Goal: Find specific page/section: Find specific page/section

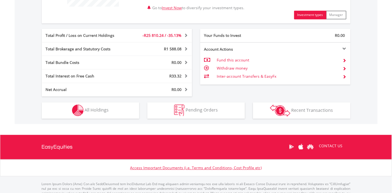
scroll to position [275, 0]
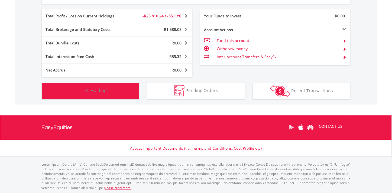
click at [126, 92] on button "Holdings All Holdings" at bounding box center [90, 91] width 97 height 16
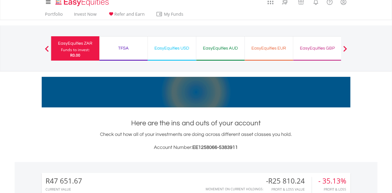
scroll to position [0, 0]
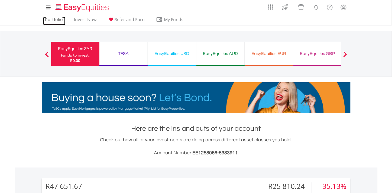
click at [58, 23] on link "Portfolio" at bounding box center [54, 21] width 22 height 8
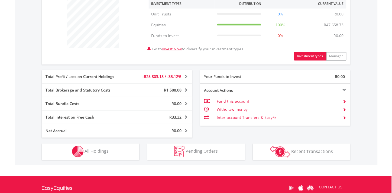
scroll to position [275, 0]
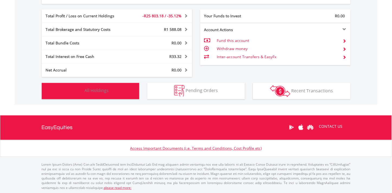
click at [110, 93] on button "Holdings All Holdings" at bounding box center [90, 91] width 97 height 16
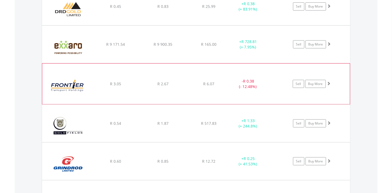
scroll to position [531, 0]
